Goal: Task Accomplishment & Management: Use online tool/utility

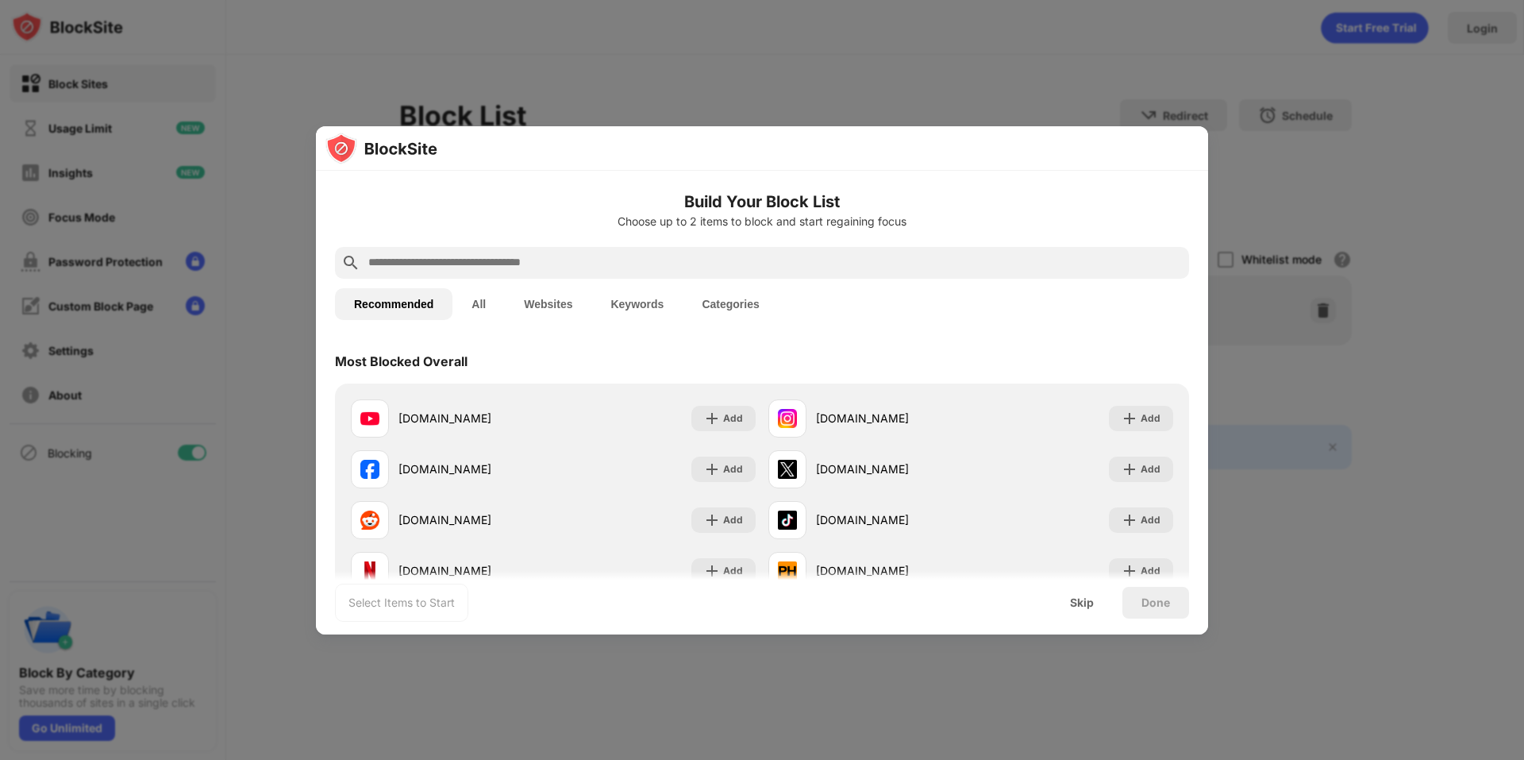
click at [486, 263] on input "text" at bounding box center [775, 262] width 816 height 19
click at [638, 251] on div at bounding box center [762, 263] width 854 height 32
click at [632, 258] on input "text" at bounding box center [775, 262] width 816 height 19
paste input "**********"
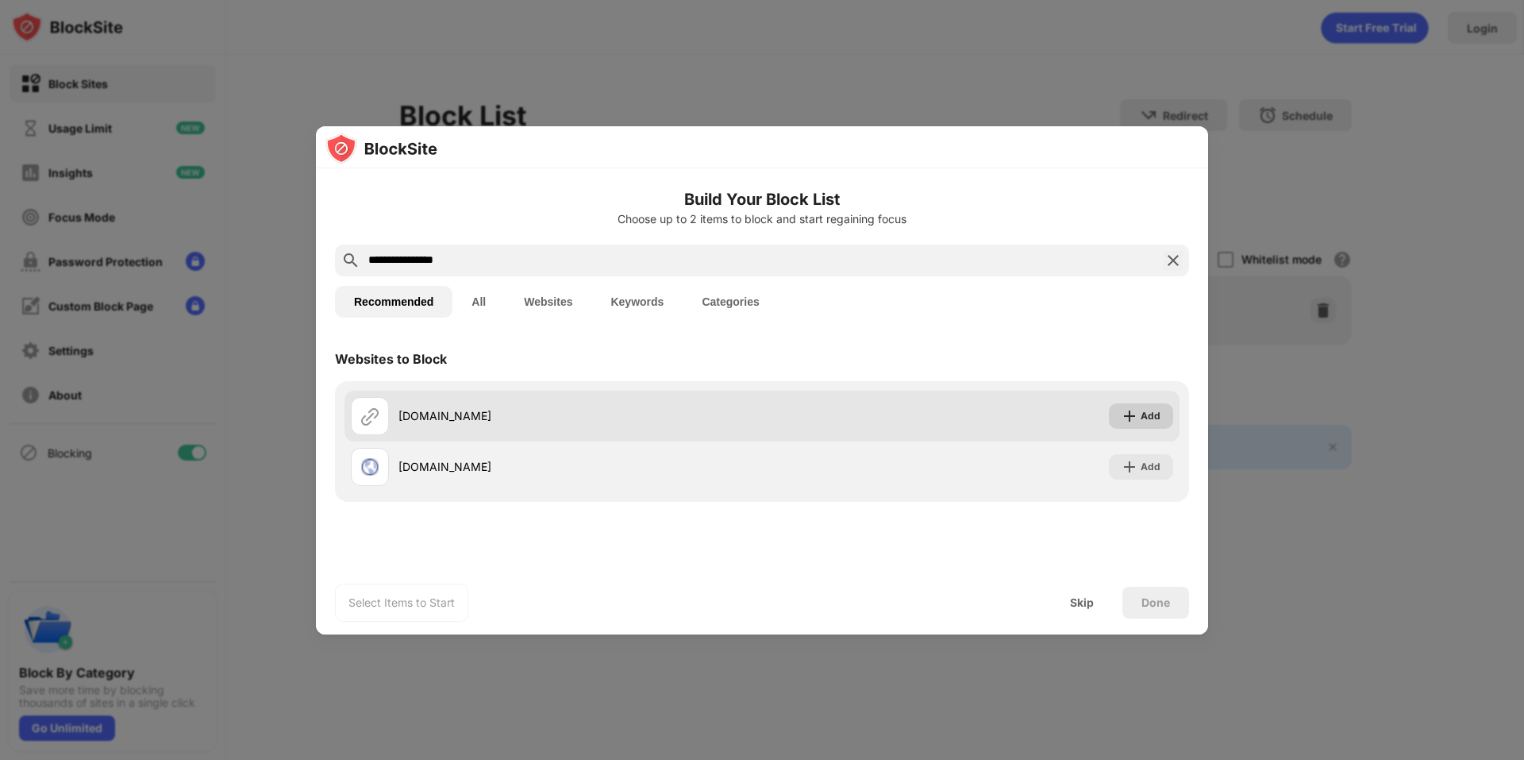
type input "**********"
click at [1156, 414] on div "Add" at bounding box center [1151, 416] width 20 height 16
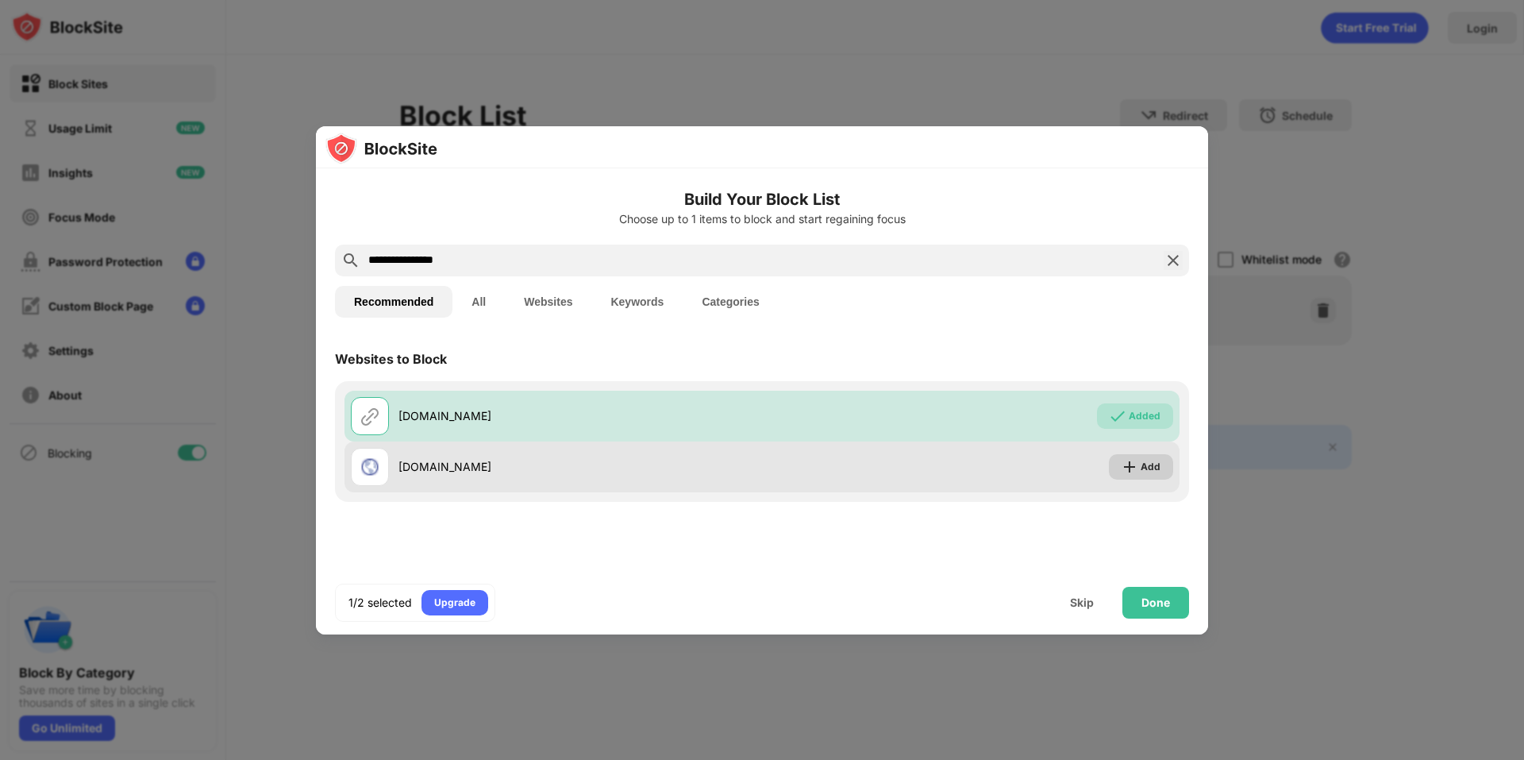
click at [1149, 462] on div "Add" at bounding box center [1151, 467] width 20 height 16
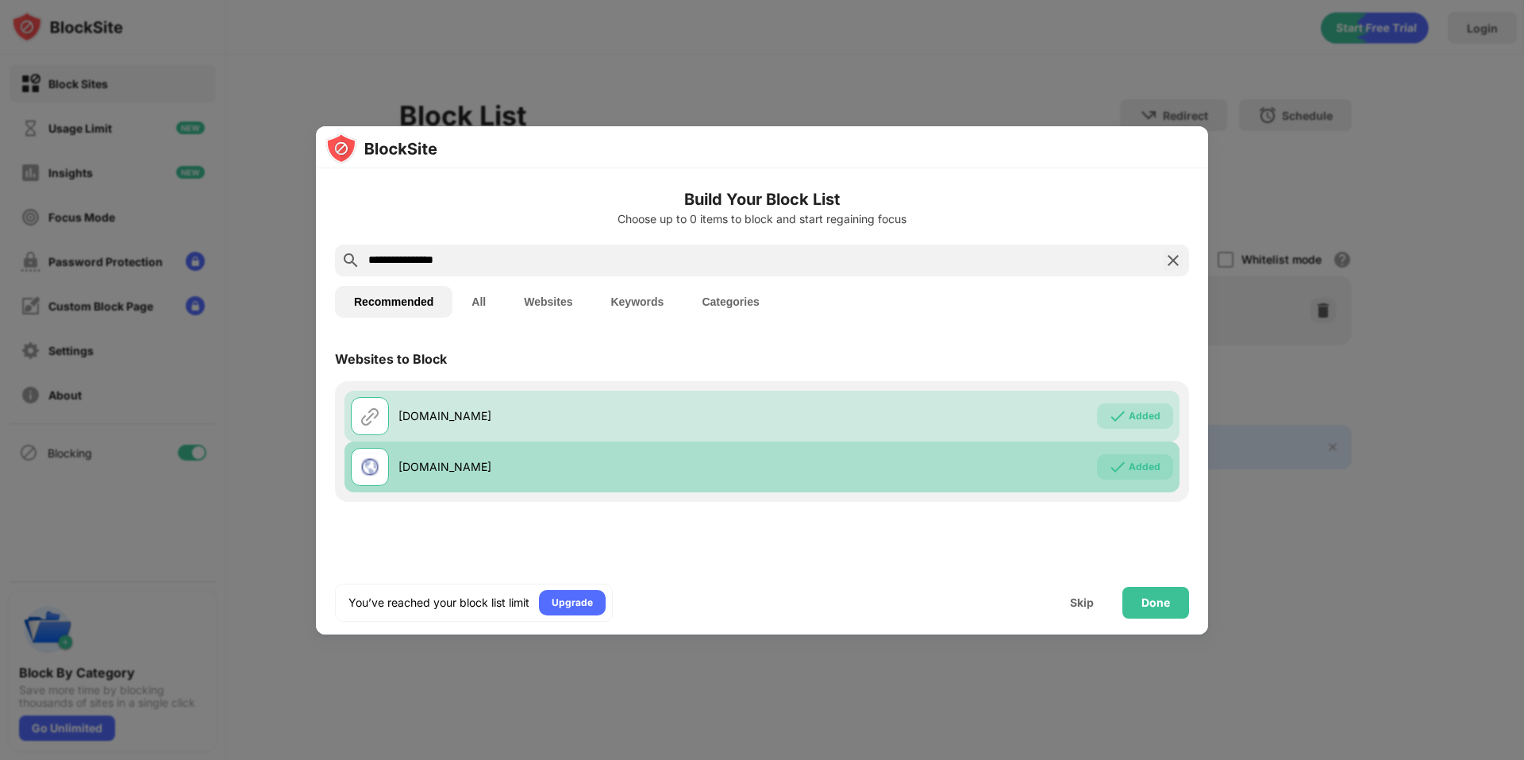
click at [1138, 475] on div "Added" at bounding box center [1135, 466] width 76 height 25
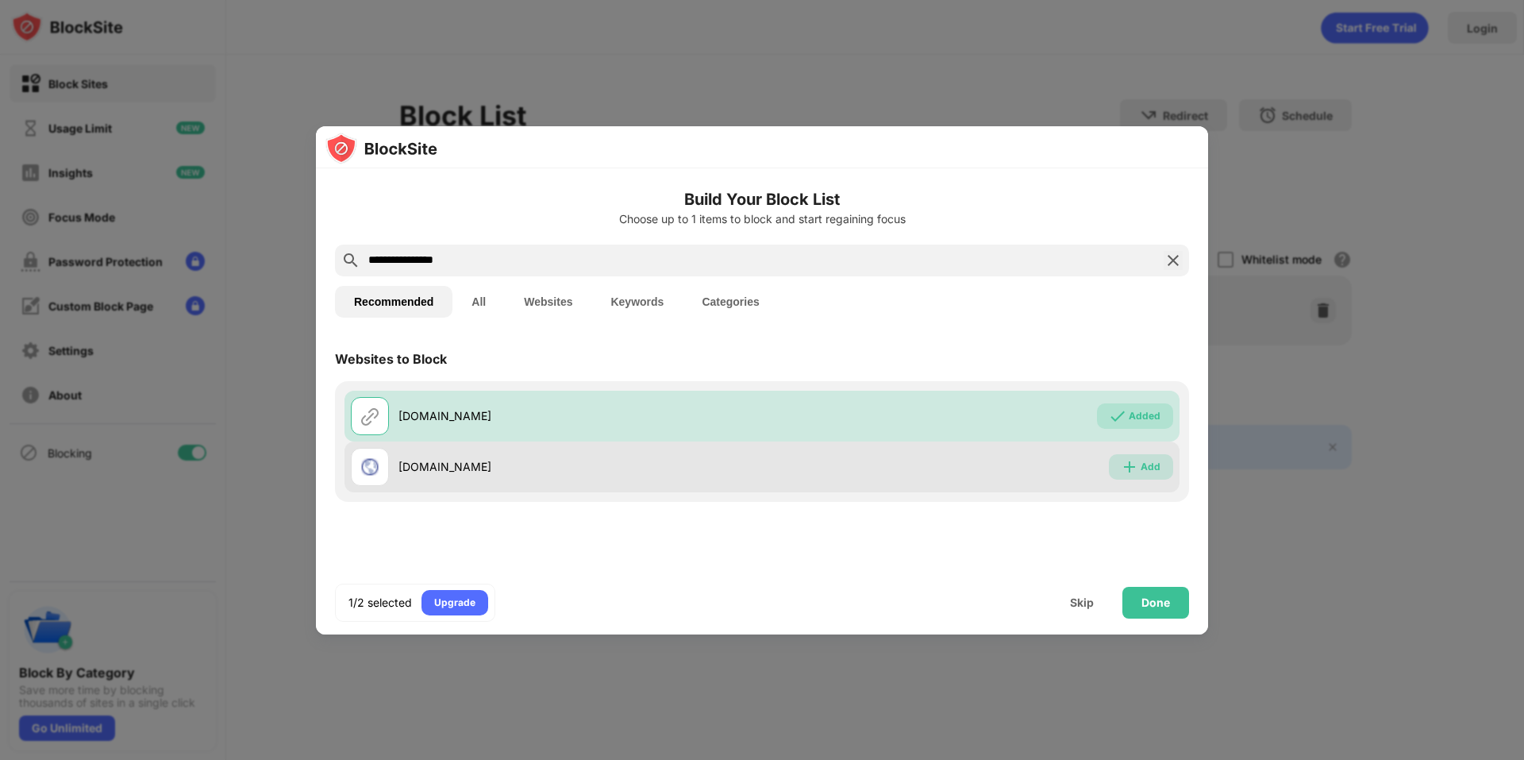
click at [1149, 463] on div "Add" at bounding box center [1151, 467] width 20 height 16
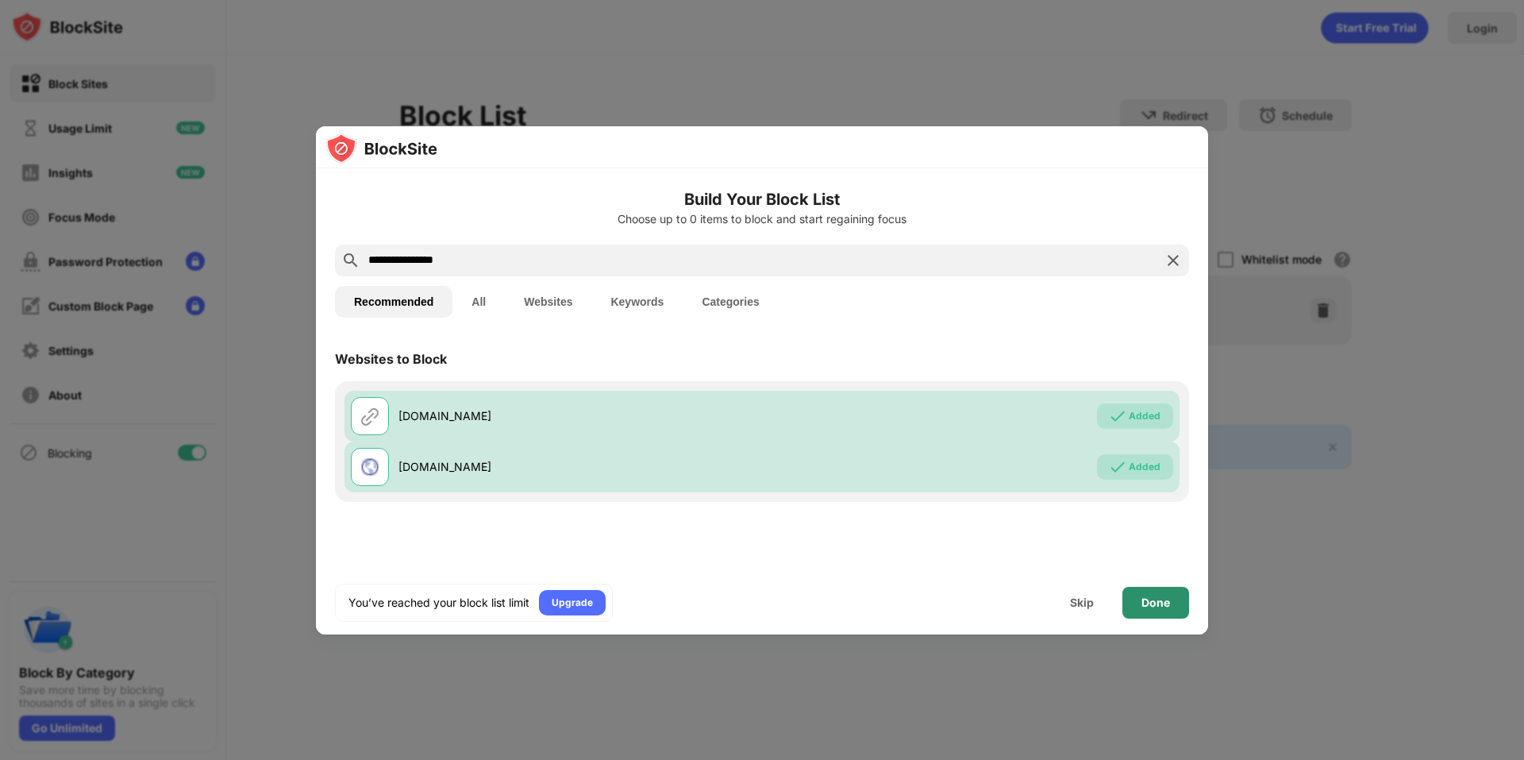
click at [1140, 606] on div "Done" at bounding box center [1155, 603] width 67 height 32
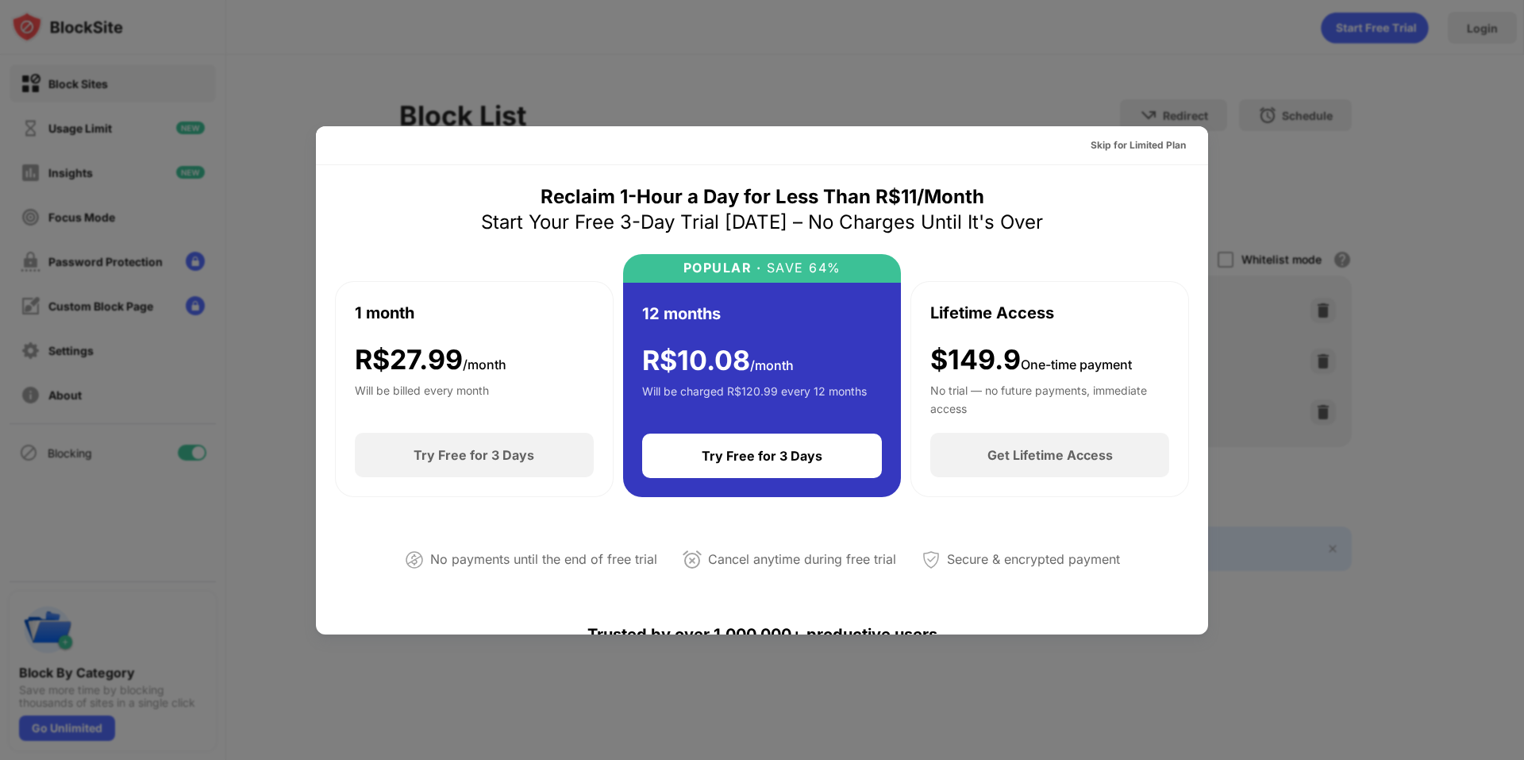
click at [813, 159] on div "Skip for Limited Plan" at bounding box center [762, 145] width 892 height 39
